Goal: Task Accomplishment & Management: Manage account settings

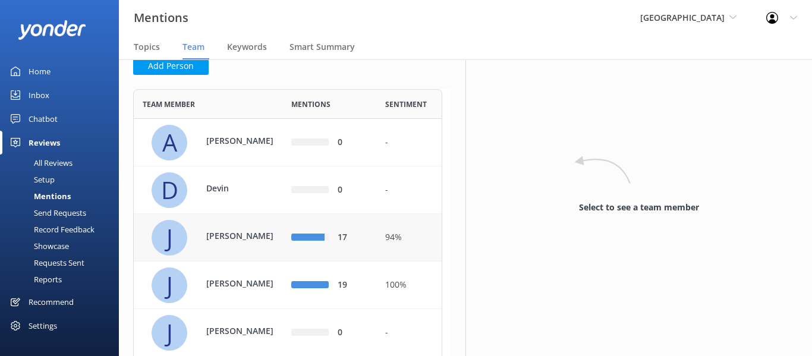
scroll to position [74, 0]
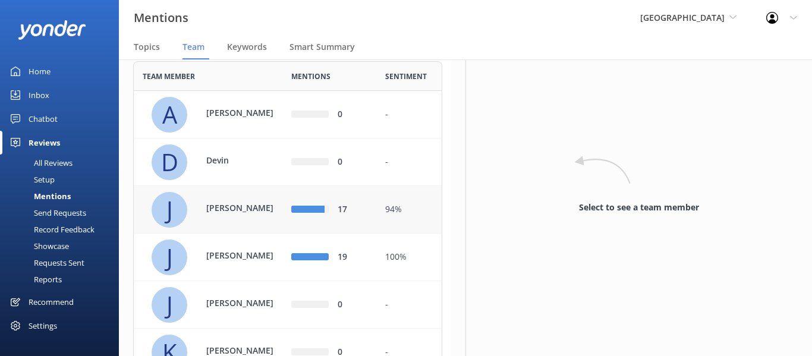
click at [263, 218] on div "[PERSON_NAME]" at bounding box center [238, 209] width 89 height 16
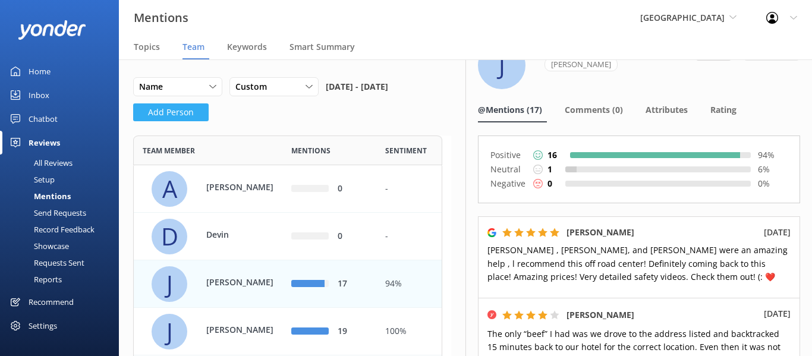
click at [181, 121] on button "Add Person" at bounding box center [170, 112] width 75 height 18
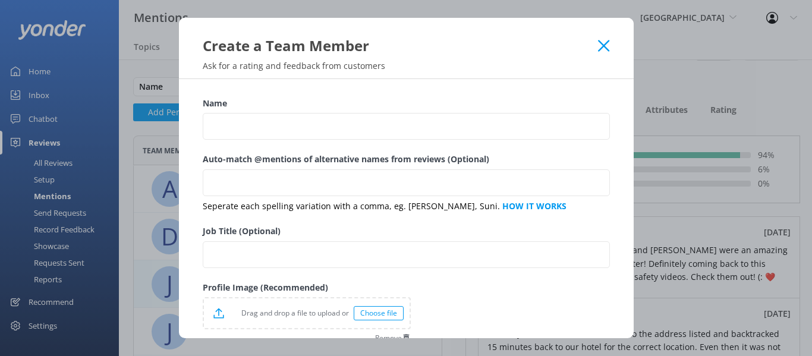
click at [231, 140] on div "Name" at bounding box center [406, 125] width 407 height 56
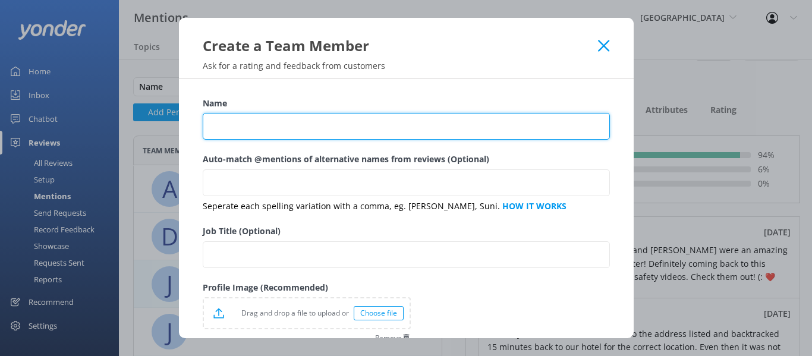
click at [240, 121] on input "Name" at bounding box center [406, 126] width 407 height 27
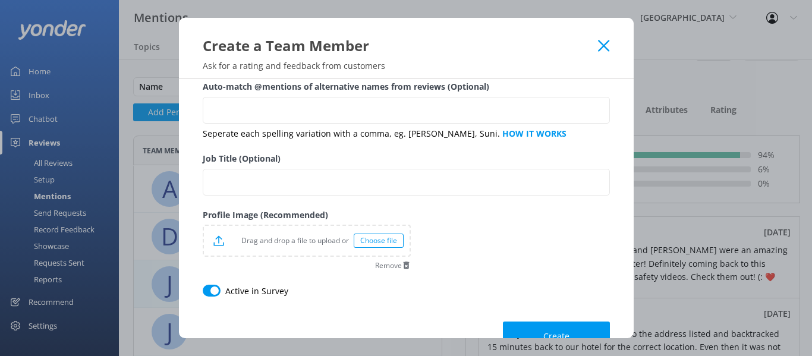
scroll to position [103, 0]
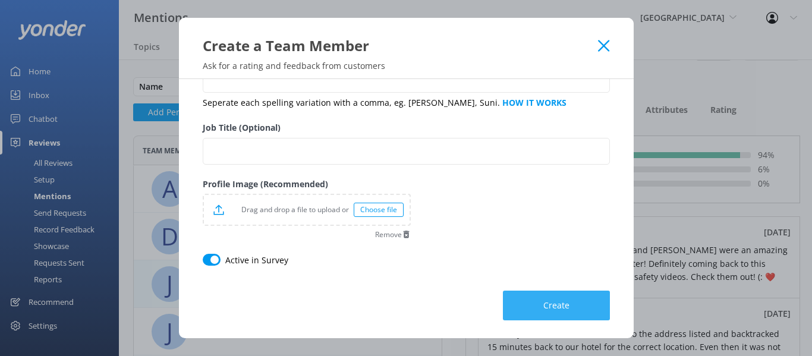
type input "Chevy"
click at [588, 301] on button "Create" at bounding box center [556, 306] width 107 height 30
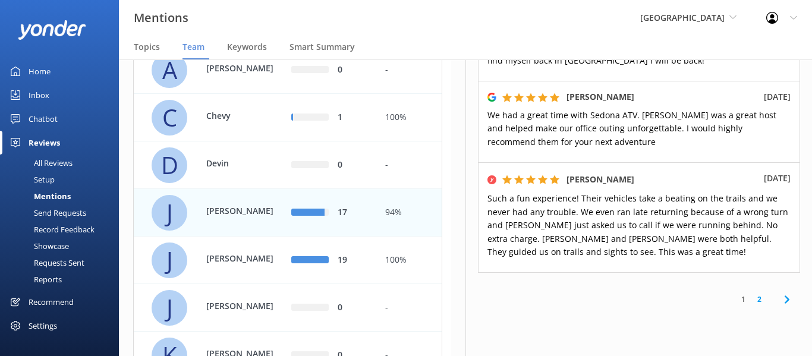
scroll to position [892, 0]
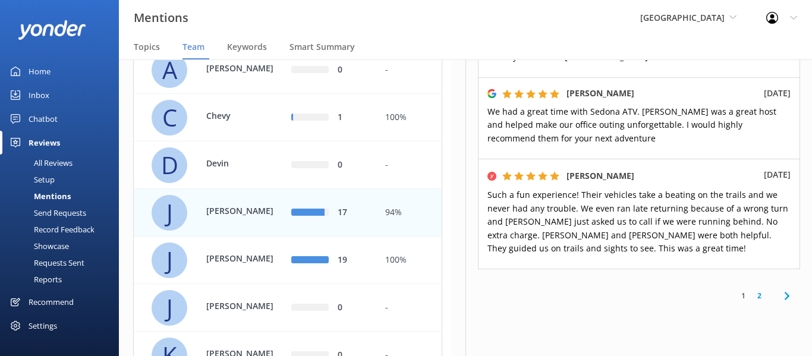
click at [752, 290] on link "2" at bounding box center [759, 295] width 16 height 11
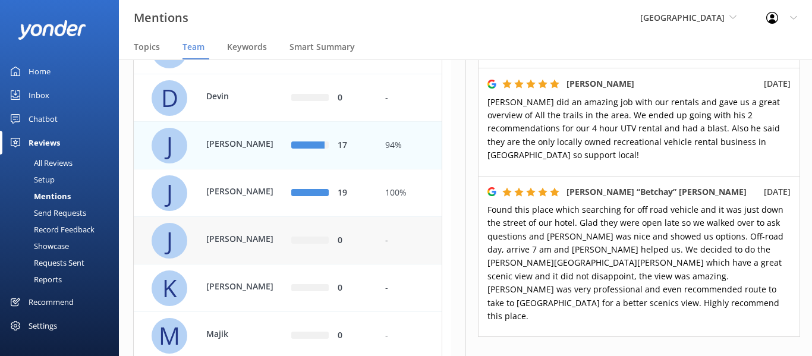
scroll to position [193, 0]
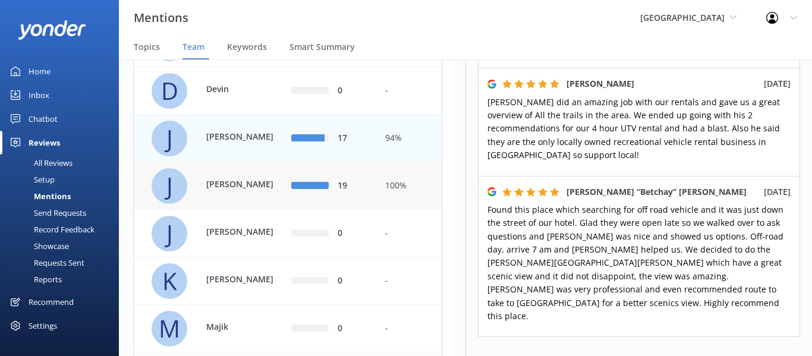
click at [232, 204] on div "[PERSON_NAME]" at bounding box center [218, 186] width 132 height 36
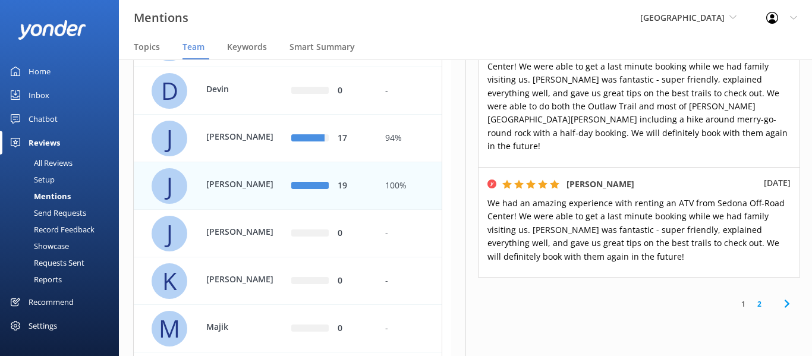
scroll to position [892, 0]
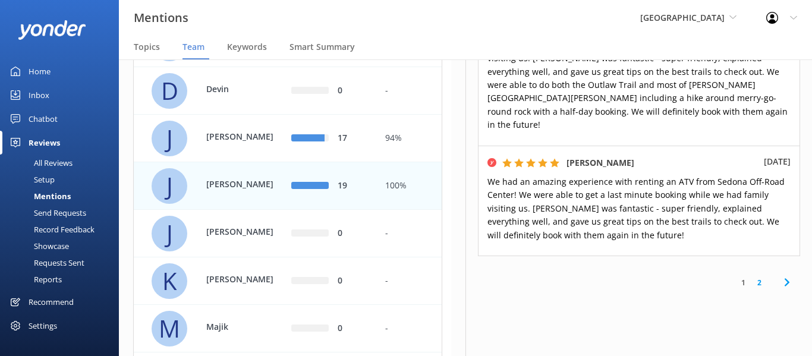
click at [753, 277] on link "2" at bounding box center [759, 282] width 16 height 11
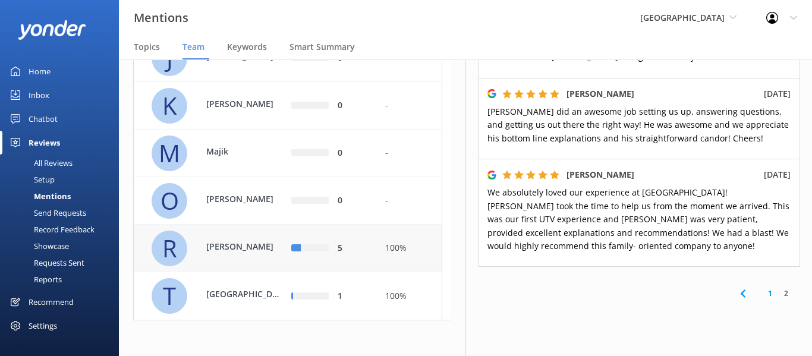
scroll to position [389, 0]
click at [227, 242] on p "[PERSON_NAME]" at bounding box center [244, 246] width 77 height 13
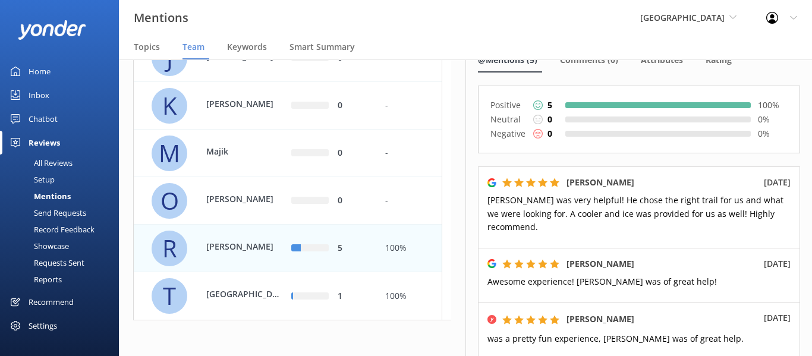
scroll to position [104, 0]
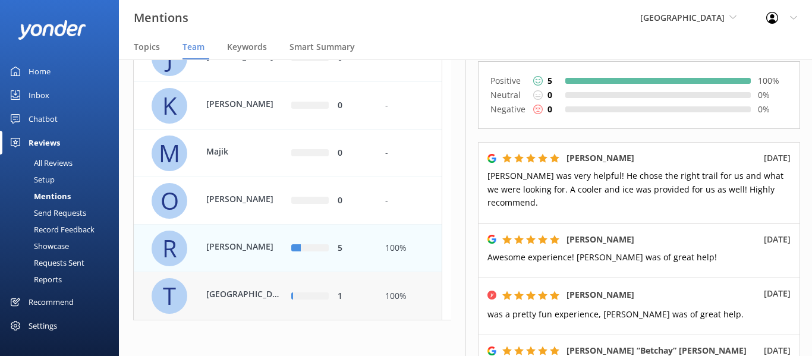
click at [298, 298] on div "row" at bounding box center [311, 295] width 36 height 7
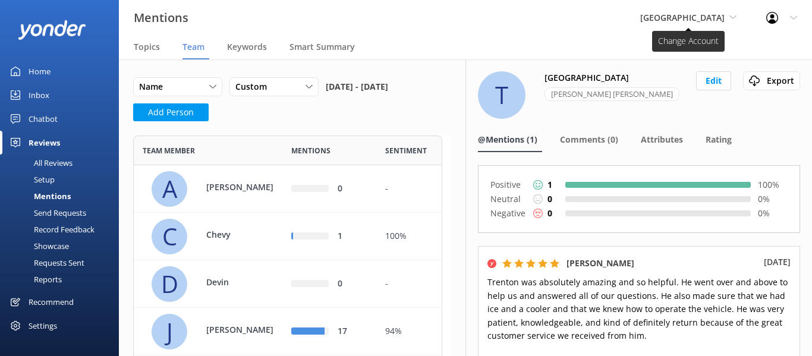
click at [713, 15] on span "[GEOGRAPHIC_DATA]" at bounding box center [682, 17] width 84 height 11
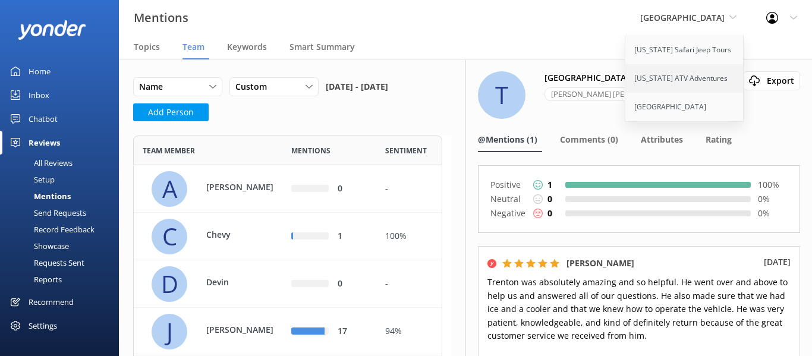
click at [693, 70] on link "[US_STATE] ATV Adventures" at bounding box center [684, 78] width 119 height 29
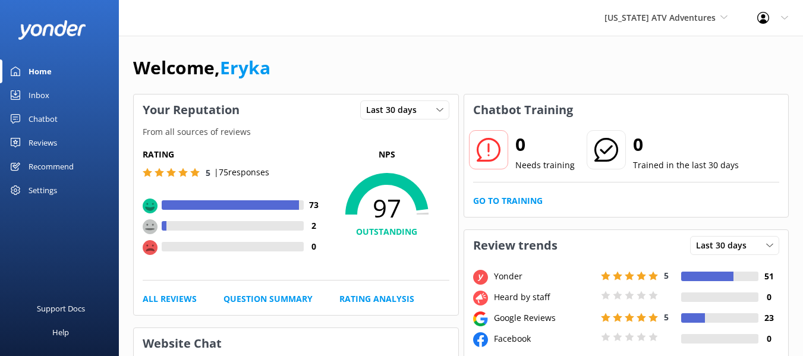
click at [38, 140] on div "Reviews" at bounding box center [43, 143] width 29 height 24
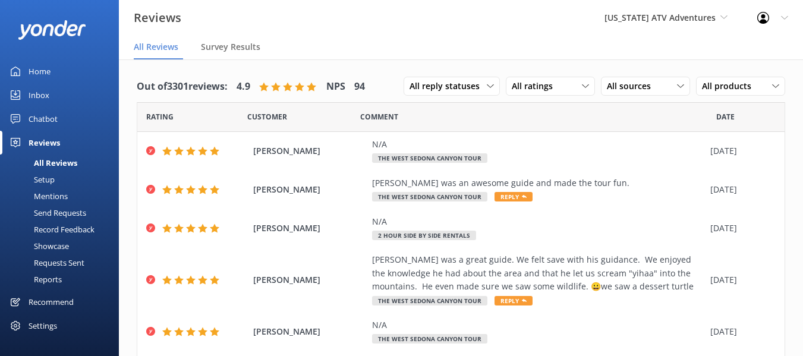
click at [53, 195] on div "Mentions" at bounding box center [37, 196] width 61 height 17
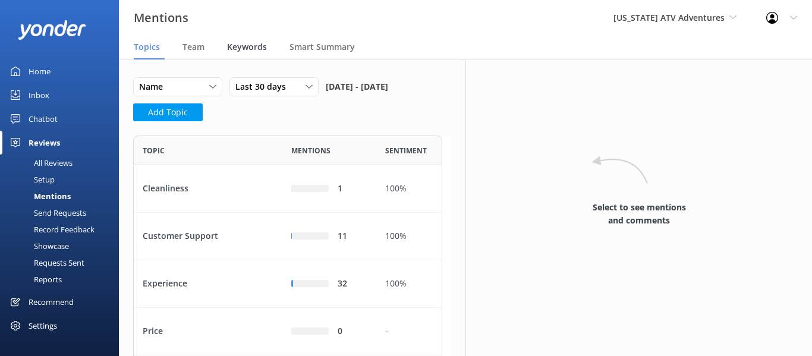
scroll to position [259, 300]
click at [196, 46] on span "Team" at bounding box center [193, 47] width 22 height 12
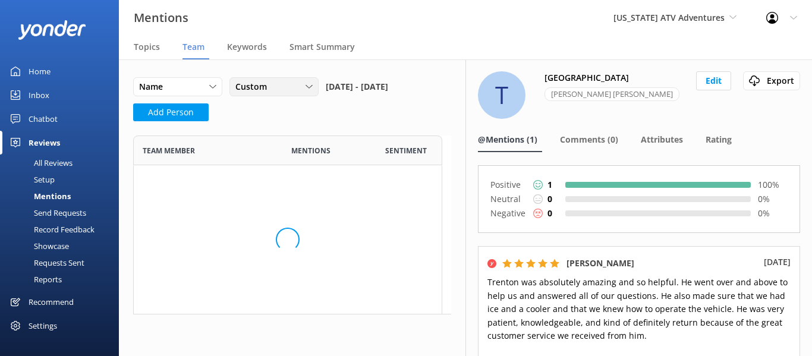
scroll to position [592, 300]
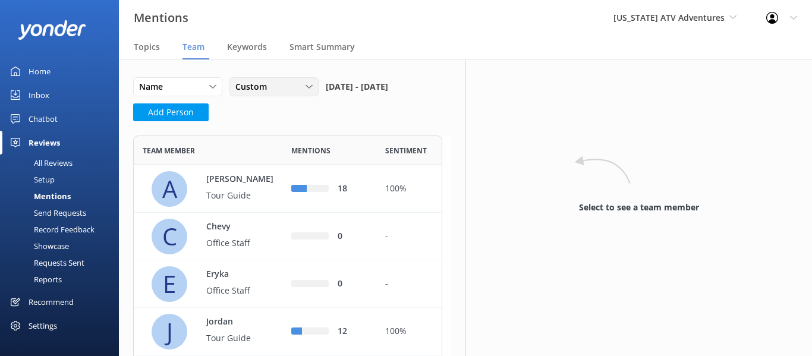
click at [269, 93] on span "Custom" at bounding box center [254, 86] width 39 height 13
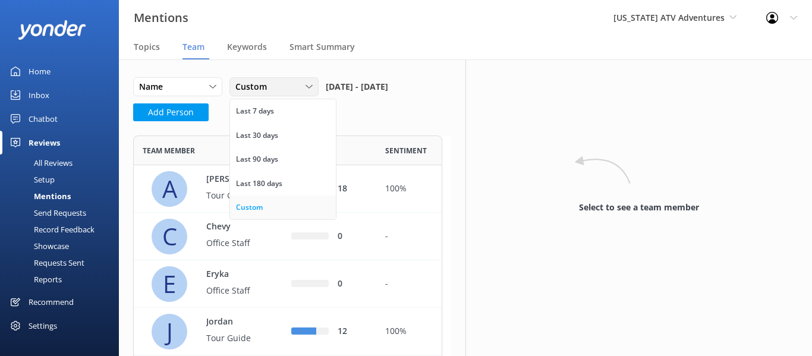
click at [266, 204] on link "Custom" at bounding box center [283, 208] width 106 height 24
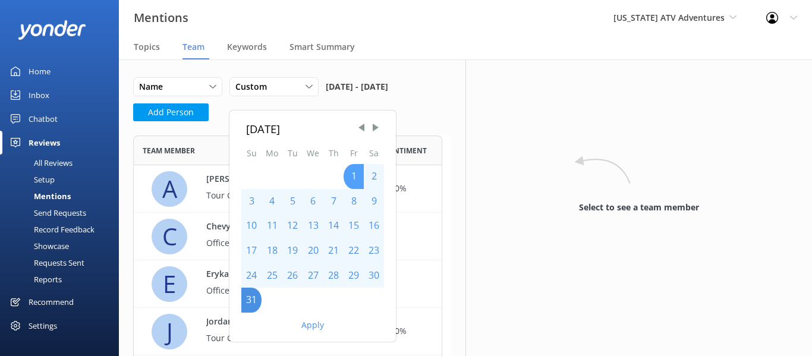
click at [357, 172] on div "1" at bounding box center [354, 176] width 20 height 25
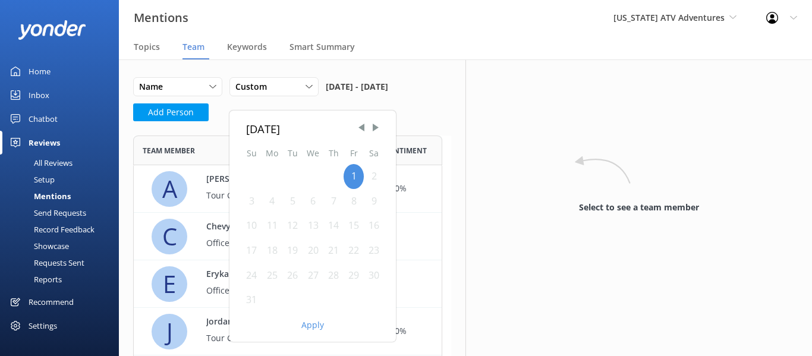
click at [253, 297] on div "31" at bounding box center [251, 300] width 20 height 25
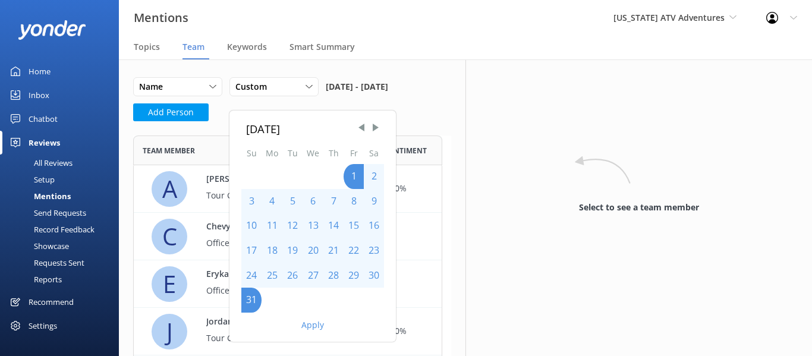
click at [308, 325] on button "Apply" at bounding box center [312, 325] width 23 height 8
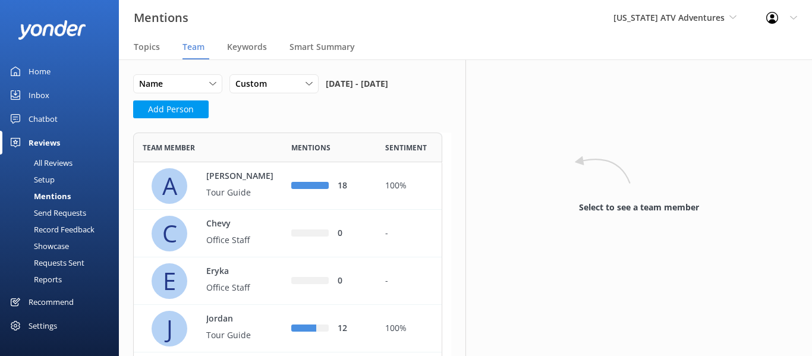
scroll to position [0, 0]
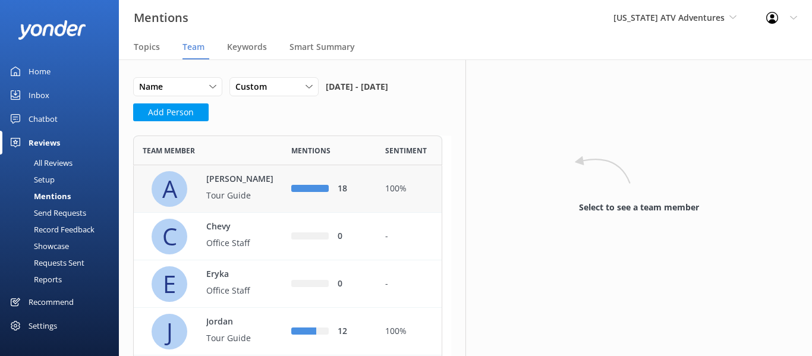
click at [245, 202] on p "Tour Guide" at bounding box center [244, 195] width 77 height 13
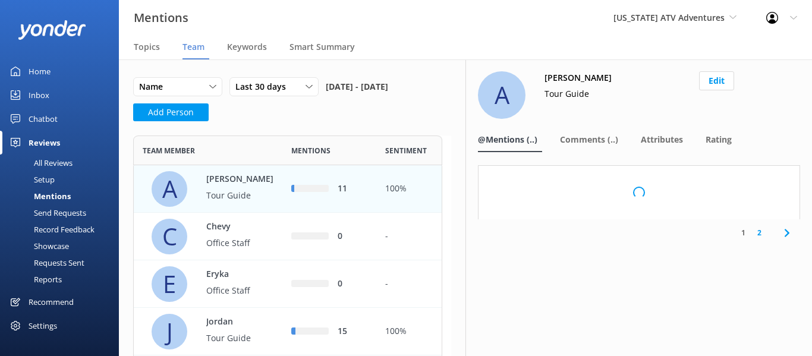
scroll to position [592, 300]
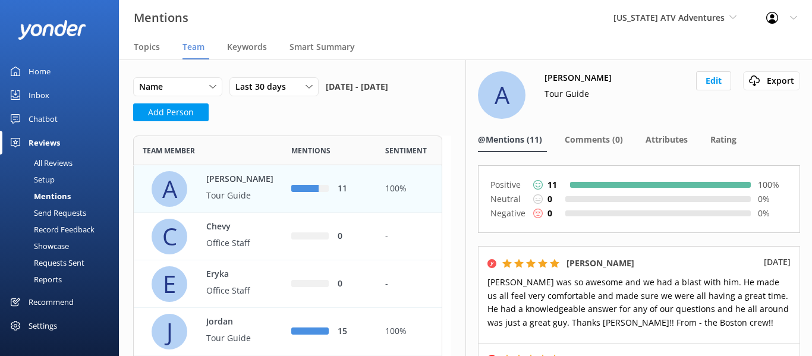
click at [193, 50] on span "Team" at bounding box center [193, 47] width 22 height 12
click at [252, 89] on span "Last 30 days" at bounding box center [264, 86] width 58 height 13
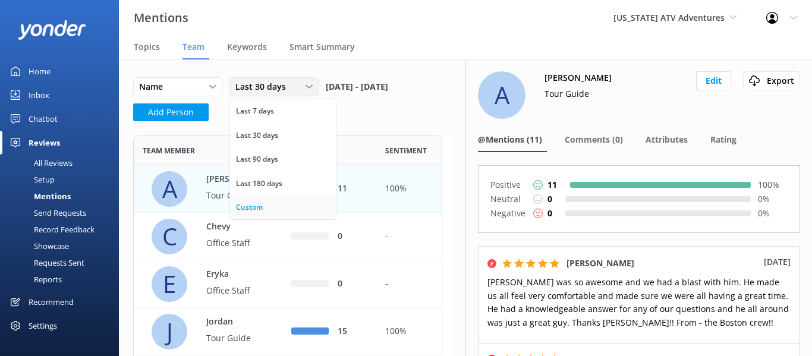
click at [256, 210] on div "Custom" at bounding box center [249, 207] width 27 height 12
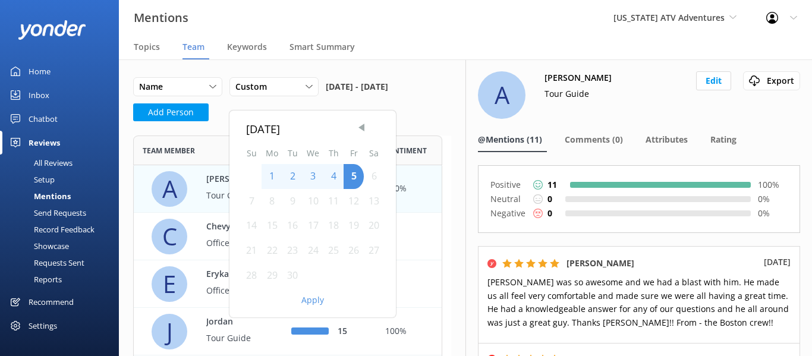
click at [365, 126] on span "Previous Month" at bounding box center [361, 127] width 12 height 12
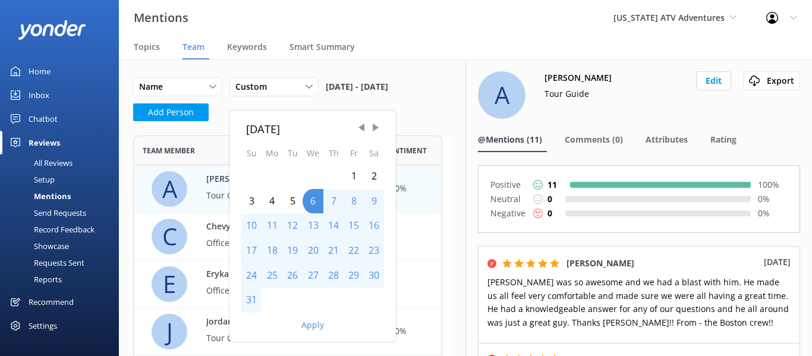
click at [357, 174] on div "1" at bounding box center [354, 176] width 20 height 25
click at [237, 303] on div "August 2025 Su Mo Tu We Th Fr Sa 1 2 3 4 5 6 7 8 9 10 11 12 13 14 15 16 17 18 1…" at bounding box center [312, 211] width 166 height 201
click at [247, 298] on div "31" at bounding box center [251, 300] width 20 height 25
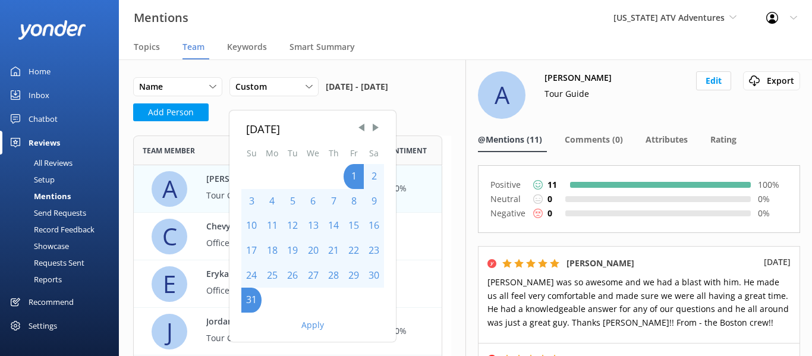
click at [317, 324] on button "Apply" at bounding box center [312, 325] width 23 height 8
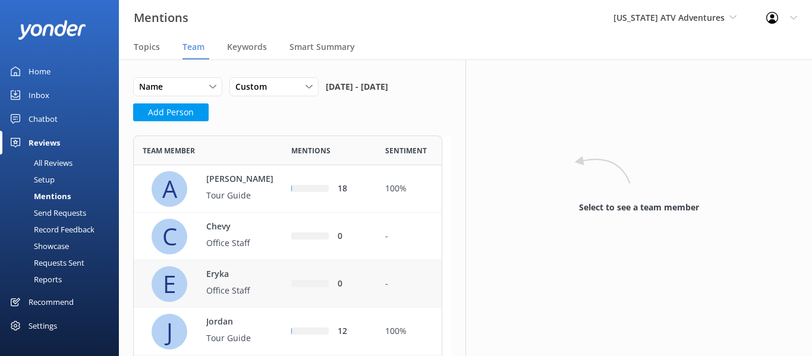
scroll to position [592, 300]
click at [231, 186] on p "[PERSON_NAME]" at bounding box center [244, 179] width 77 height 13
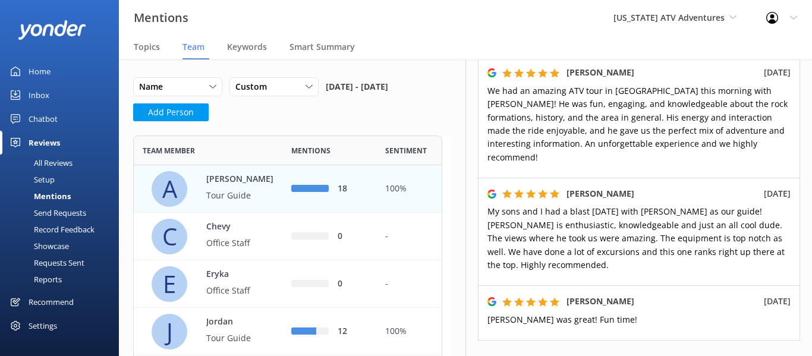
scroll to position [802, 0]
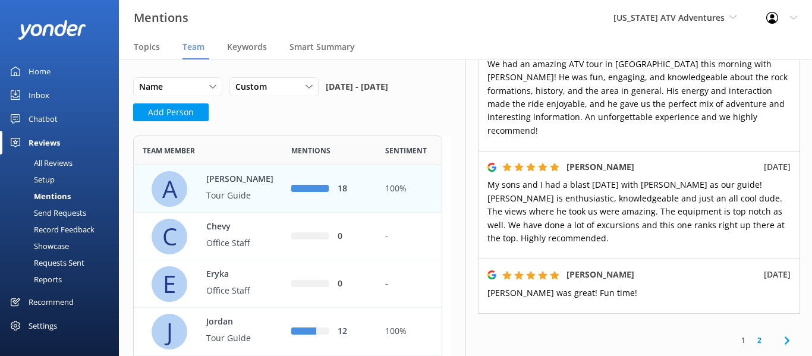
click at [751, 335] on link "2" at bounding box center [759, 340] width 16 height 11
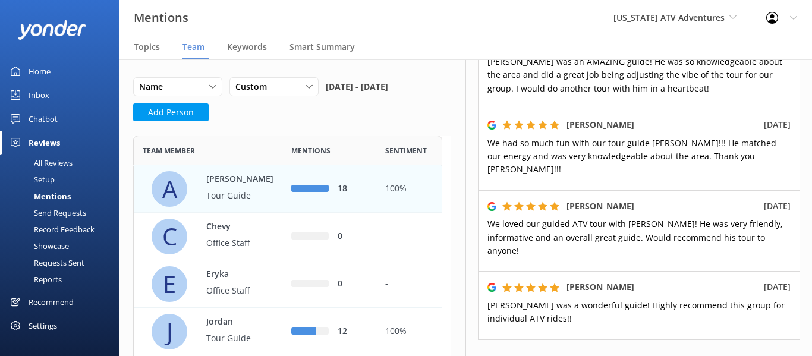
scroll to position [520, 0]
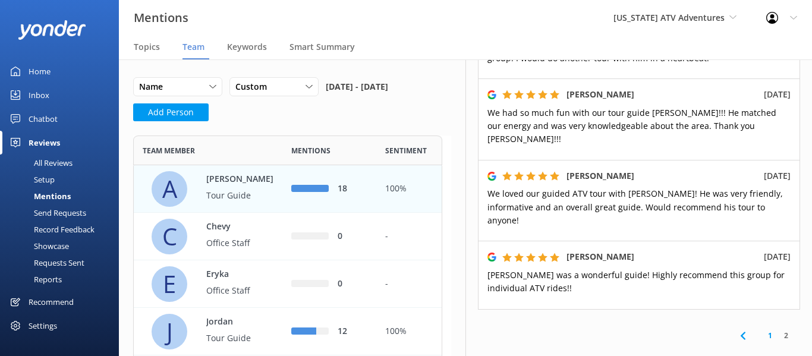
click at [764, 330] on link "1" at bounding box center [770, 335] width 16 height 11
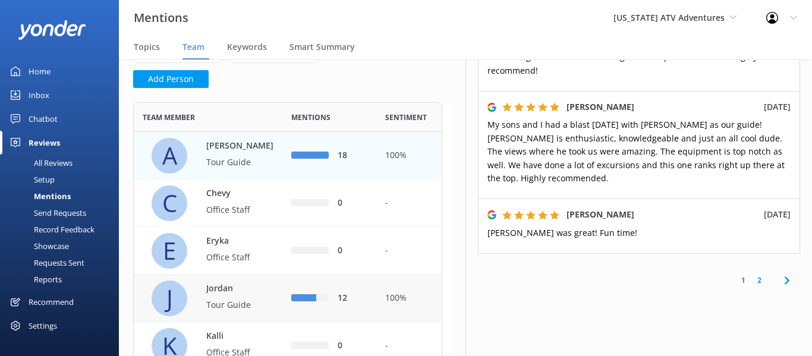
scroll to position [74, 0]
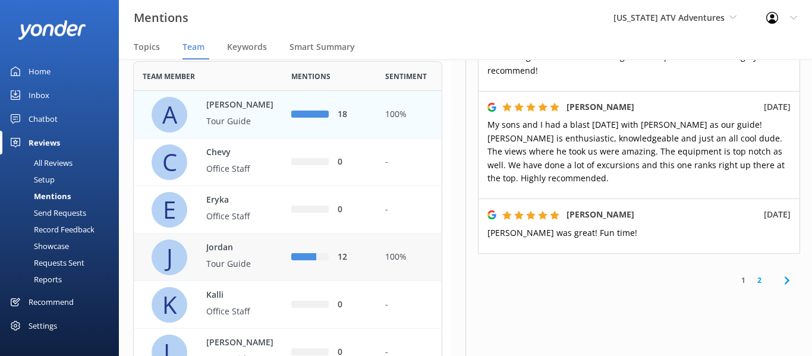
click at [339, 264] on div "12" at bounding box center [353, 257] width 30 height 13
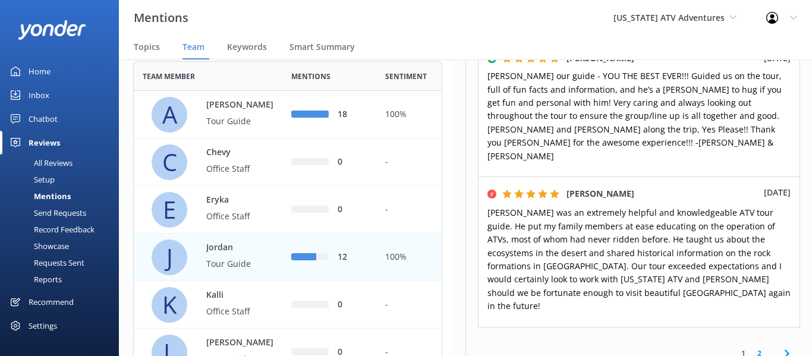
scroll to position [1167, 0]
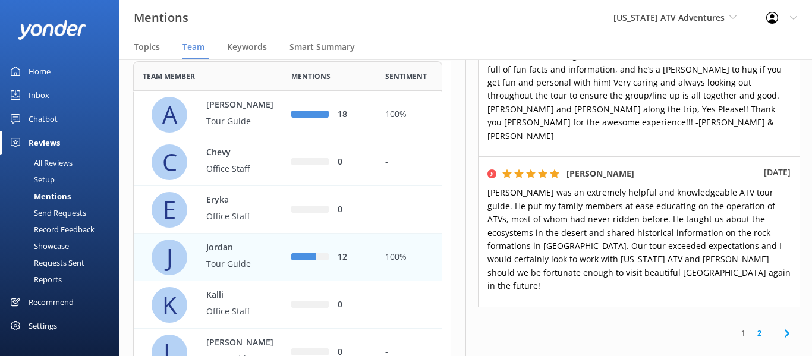
click at [754, 327] on link "2" at bounding box center [759, 332] width 16 height 11
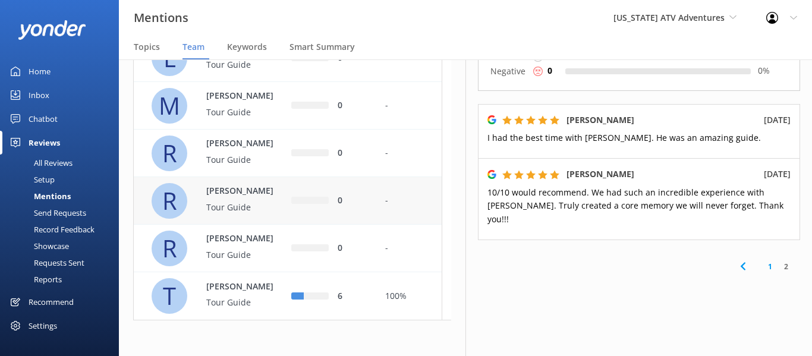
scroll to position [437, 0]
click at [250, 296] on p "Tour Guide" at bounding box center [244, 302] width 77 height 13
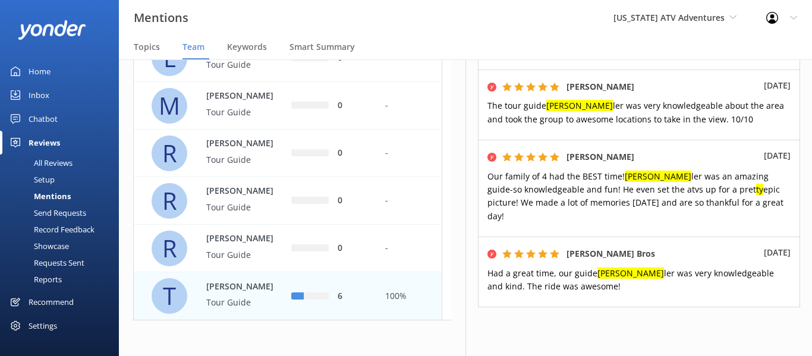
scroll to position [490, 0]
